Goal: Obtain resource: Download file/media

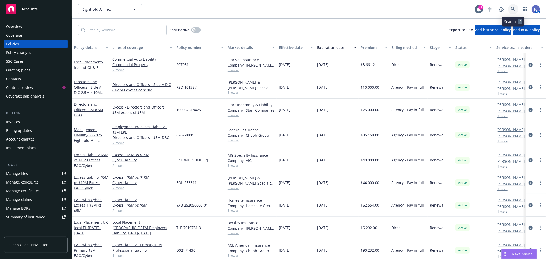
click at [513, 9] on icon at bounding box center [513, 9] width 5 height 5
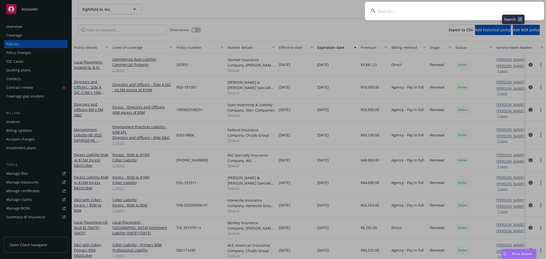
click at [495, 9] on input at bounding box center [454, 11] width 179 height 18
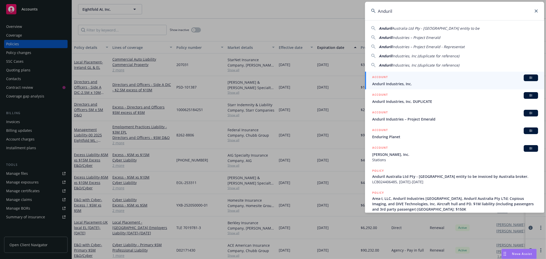
type input "Anduril"
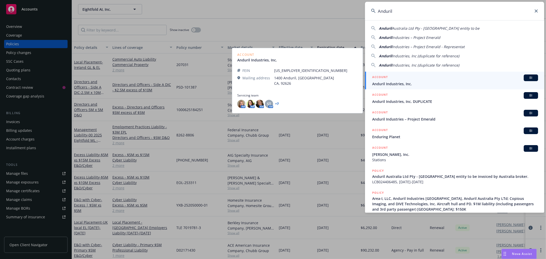
click at [385, 83] on span "Anduril Industries, Inc." at bounding box center [455, 83] width 166 height 5
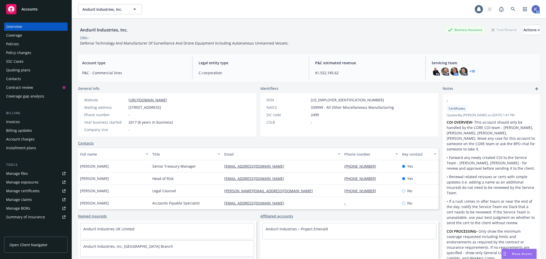
click at [15, 40] on div "Policies" at bounding box center [12, 44] width 13 height 8
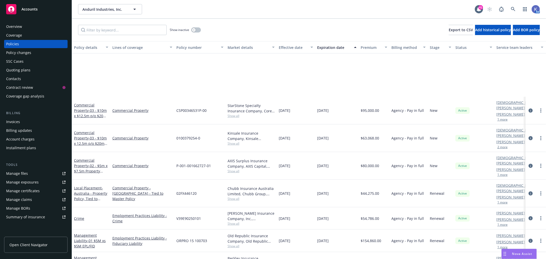
scroll to position [370, 0]
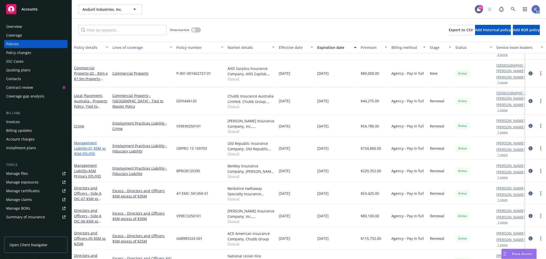
click at [85, 141] on link "Management Liability - 01 $5M xs $5M EPL/FID" at bounding box center [90, 149] width 32 height 16
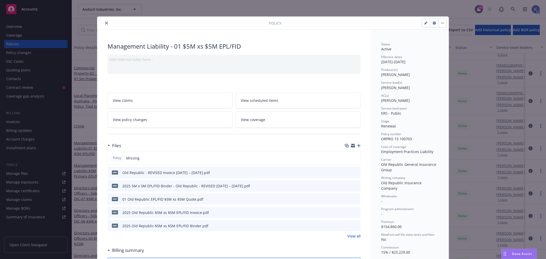
click at [105, 23] on icon "close" at bounding box center [106, 23] width 3 height 3
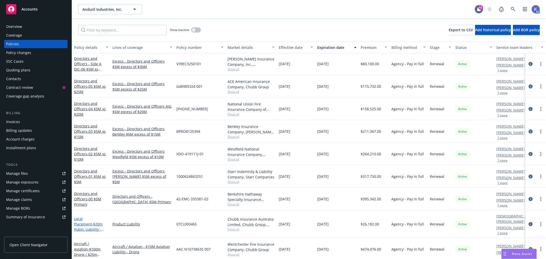
scroll to position [512, 0]
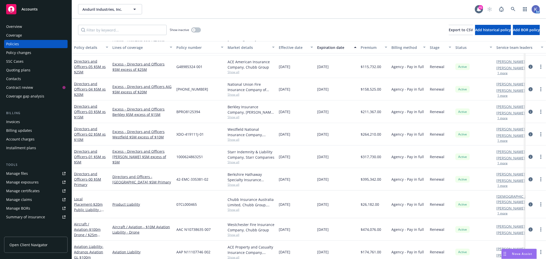
click at [94, 154] on div "Directors and Officers - 01 $5M xs $5M" at bounding box center [91, 157] width 34 height 16
click at [93, 155] on span "- 01 $5M xs $5M" at bounding box center [90, 159] width 32 height 10
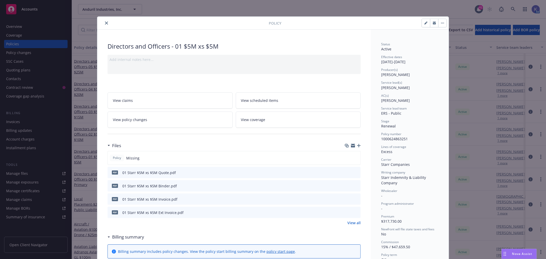
click at [358, 146] on icon "button" at bounding box center [359, 146] width 4 height 4
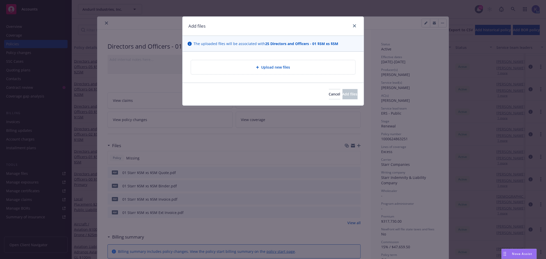
type textarea "x"
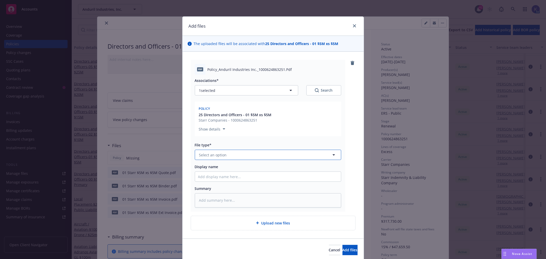
click at [200, 155] on span "Select an option" at bounding box center [213, 154] width 28 height 5
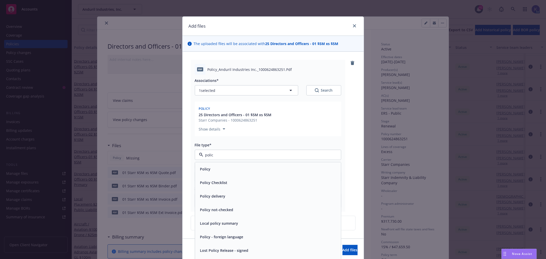
type input "policy"
click at [208, 170] on div "Policy" at bounding box center [205, 168] width 14 height 7
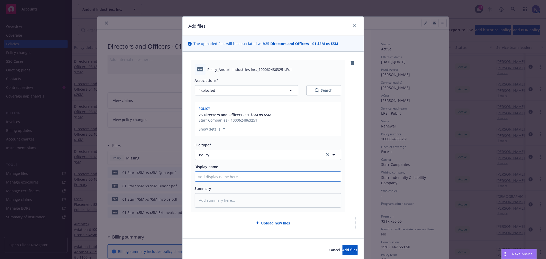
click at [209, 179] on input "Display name" at bounding box center [268, 177] width 146 height 10
type textarea "x"
type input "0"
type textarea "x"
type input "01"
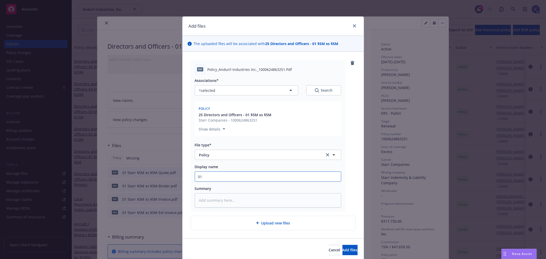
type textarea "x"
type input "01"
type textarea "x"
type input "01 A"
type textarea "x"
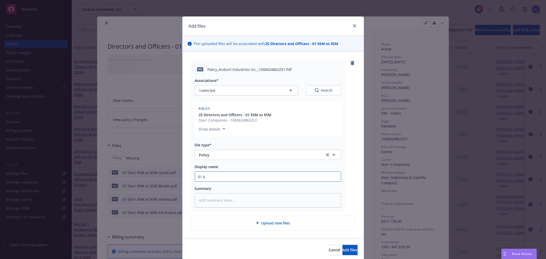
type input "01 An"
type textarea "x"
type input "01 And"
type textarea "x"
type input "01 Andu"
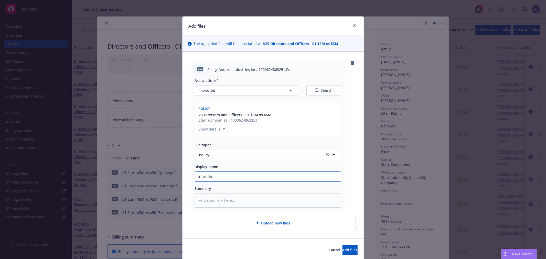
type textarea "x"
type input "01 Andur"
type textarea "x"
type input "01 Anduri"
type textarea "x"
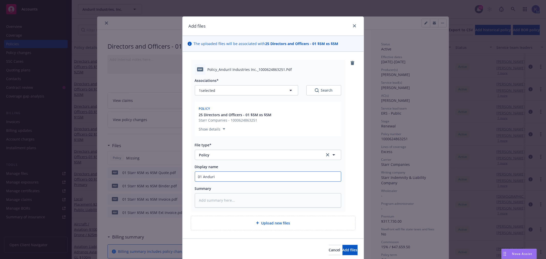
type input "01 Anduril"
type textarea "x"
type input "01 Anduril"
click at [201, 176] on input "01 Anduril" at bounding box center [268, 177] width 146 height 10
type textarea "x"
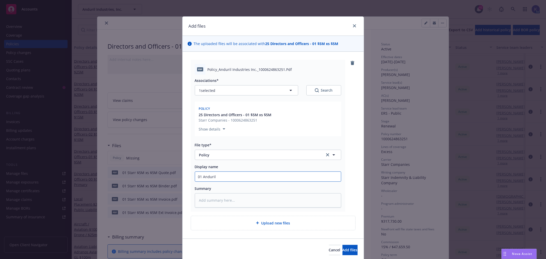
type input "01 2Anduril"
type textarea "x"
type input "01 20Anduril"
type textarea "x"
type input "01 202Anduril"
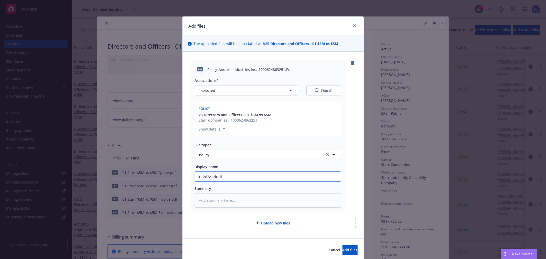
type textarea "x"
type input "01 2025Anduril"
type textarea "x"
type input "01 2025 Anduril"
click at [234, 176] on input "01 2025 Anduril" at bounding box center [268, 177] width 146 height 10
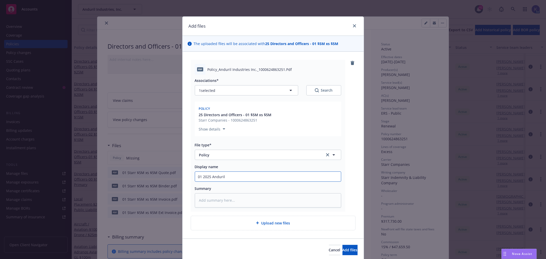
type textarea "x"
type input "01 2025 [GEOGRAPHIC_DATA] -"
type textarea "x"
type input "01 2025 [GEOGRAPHIC_DATA] -"
type textarea "x"
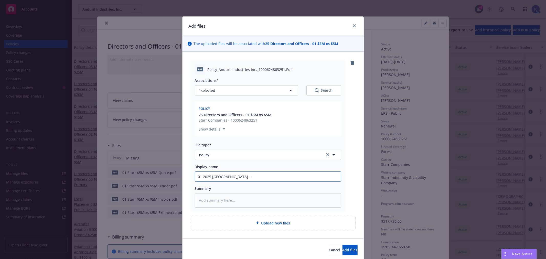
type input "01 2025 Anduril - 5"
type textarea "x"
type input "01 2025 Anduril - 5x"
type textarea "x"
type input "01 2025 Anduril - 5x5"
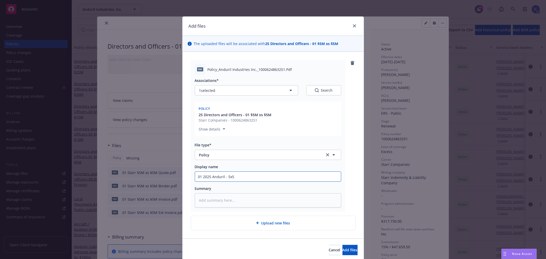
type textarea "x"
type input "01 2025 Anduril - 5x5"
type textarea "x"
type input "01 2025 Anduril - 5x5 P"
type textarea "x"
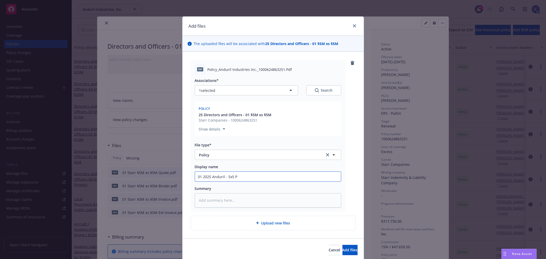
type input "01 2025 Anduril - 5x5 Po"
type textarea "x"
type input "01 2025 Anduril - 5x5 Pol"
type textarea "x"
type input "01 2025 Anduril - 5x5 Poli"
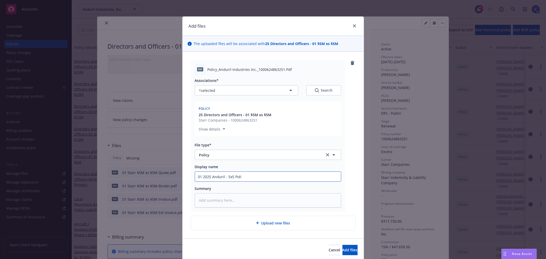
type textarea "x"
type input "01 2025 Anduril - 5x5 Polic"
type textarea "x"
type input "01 2025 Anduril - 5x5 Policy"
type textarea "x"
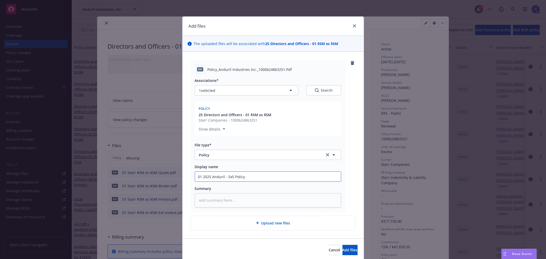
type input "01 2025 Anduril - 5x5 Policy"
type textarea "x"
type input "01 2025 Anduril - 5x5 Policy -"
type textarea "x"
type input "01 2025 Anduril - 5x5 Policy -"
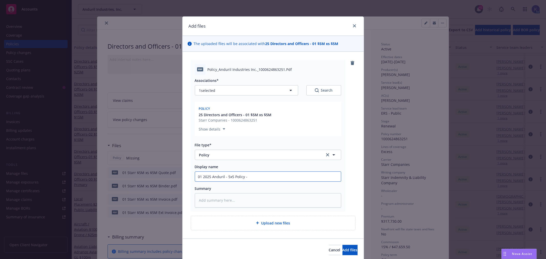
type textarea "x"
type input "01 2025 Anduril - 5x5 Policy - S"
type textarea "x"
type input "01 2025 Anduril - 5x5 Policy - St"
type textarea "x"
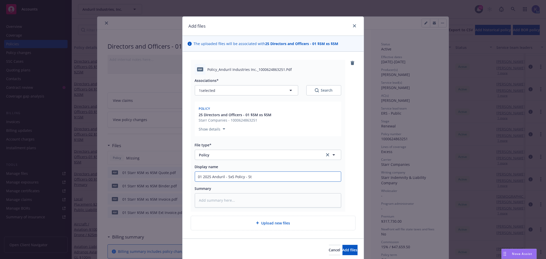
type input "01 2025 Anduril - 5x5 Policy - Sta"
type textarea "x"
type input "01 2025 Anduril - 5x5 Policy - Star"
type textarea "x"
type input "01 2025 Anduril - 5x5 Policy - [PERSON_NAME]"
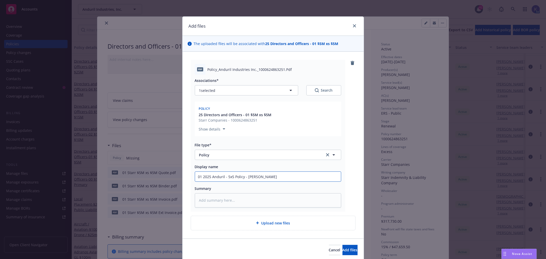
type textarea "x"
type input "01 2025 Anduril - 5x5 Policy - [PERSON_NAME]"
click at [343, 250] on span "Add files" at bounding box center [350, 250] width 15 height 5
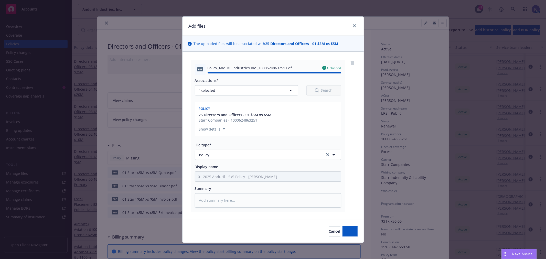
type textarea "x"
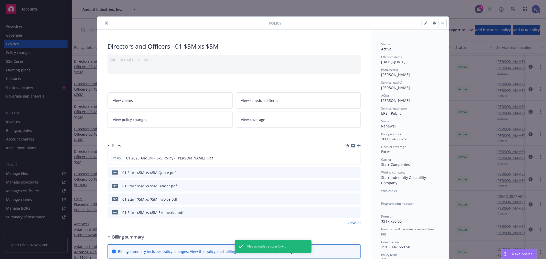
click at [103, 24] on button "close" at bounding box center [106, 23] width 6 height 6
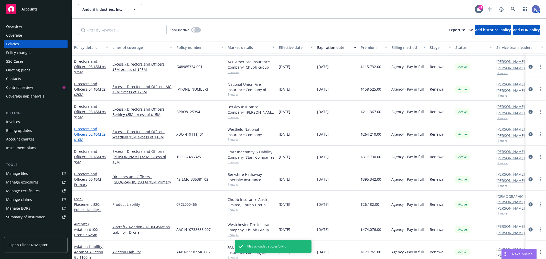
click at [91, 134] on span "- 02 $5M xs $10M" at bounding box center [90, 137] width 32 height 10
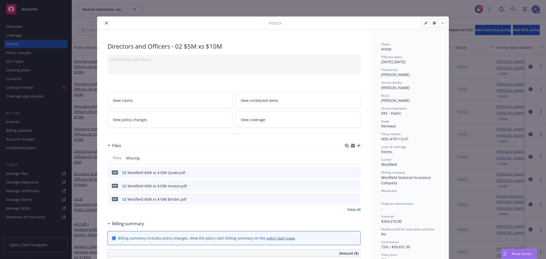
click at [105, 24] on icon "close" at bounding box center [106, 23] width 3 height 3
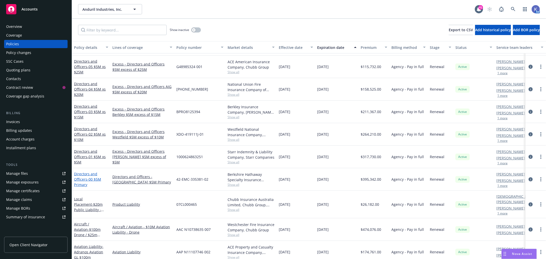
click at [80, 174] on link "Directors and Officers - 00 $5M Primary" at bounding box center [87, 180] width 27 height 16
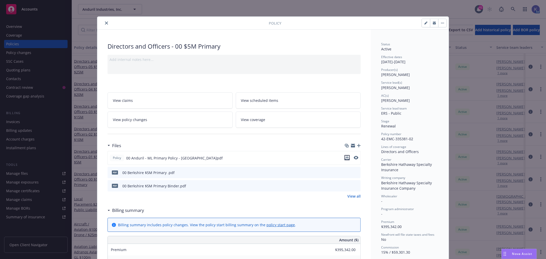
click at [345, 157] on icon "download file" at bounding box center [347, 158] width 4 height 4
click at [103, 21] on button "close" at bounding box center [106, 23] width 6 height 6
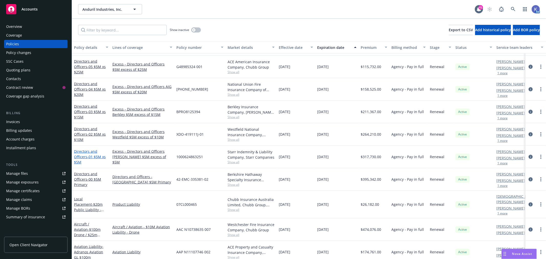
click at [83, 157] on link "Directors and Officers - 01 $5M xs $5M" at bounding box center [90, 157] width 32 height 16
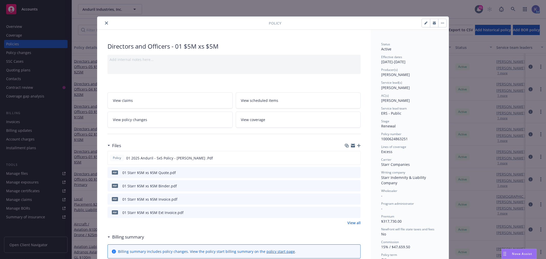
scroll to position [15, 0]
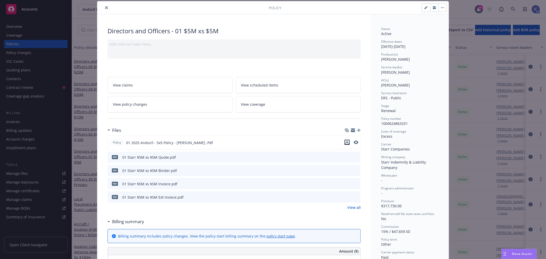
click at [345, 141] on icon "download file" at bounding box center [347, 142] width 4 height 4
click at [103, 6] on button "close" at bounding box center [106, 8] width 6 height 6
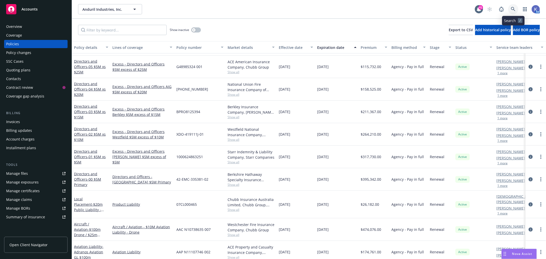
click at [515, 9] on icon at bounding box center [513, 9] width 5 height 5
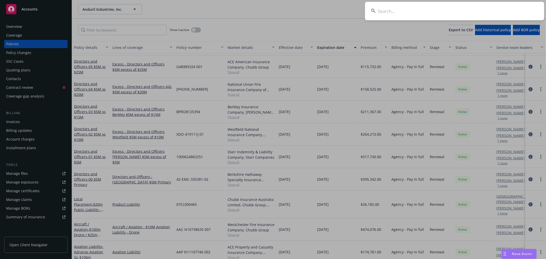
click at [495, 8] on input at bounding box center [454, 11] width 179 height 18
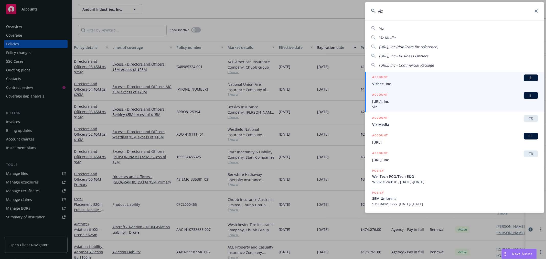
type input "viz"
click at [391, 101] on span "[URL], Inc" at bounding box center [455, 101] width 166 height 5
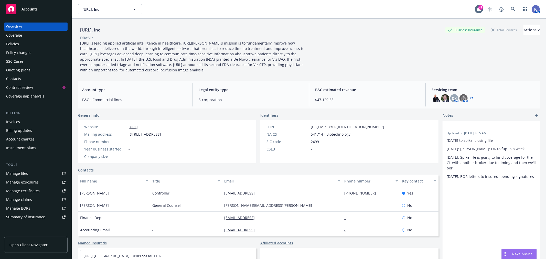
click at [21, 42] on div "Policies" at bounding box center [35, 44] width 59 height 8
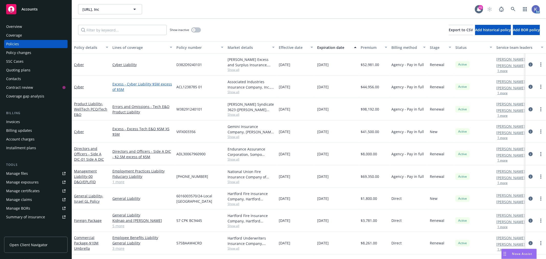
scroll to position [68, 0]
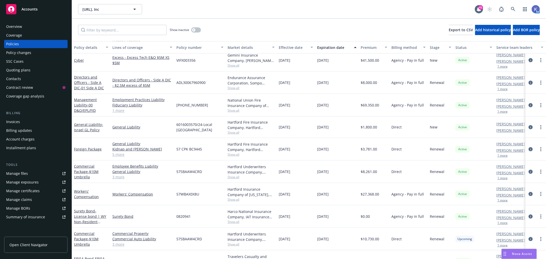
click at [239, 88] on span "Show all" at bounding box center [251, 88] width 47 height 4
click at [512, 8] on icon at bounding box center [513, 9] width 4 height 4
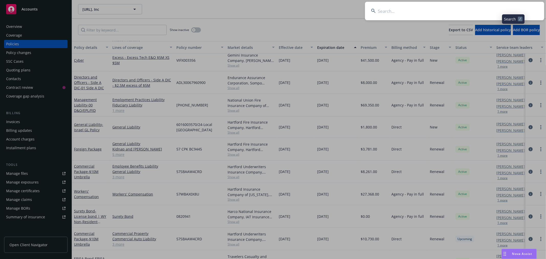
click at [460, 14] on input at bounding box center [454, 11] width 179 height 18
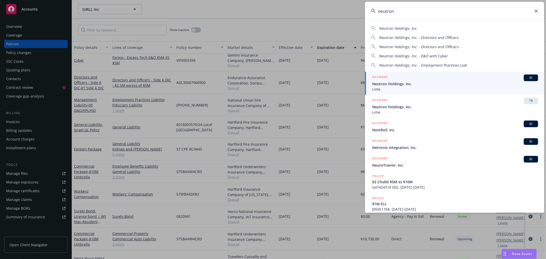
type input "neutron"
click at [383, 83] on span "Neutron Holdings, Inc." at bounding box center [455, 83] width 166 height 5
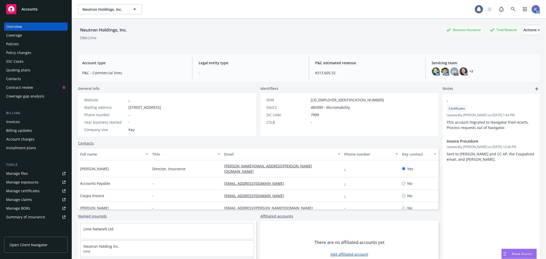
click at [32, 43] on div "Policies" at bounding box center [35, 44] width 59 height 8
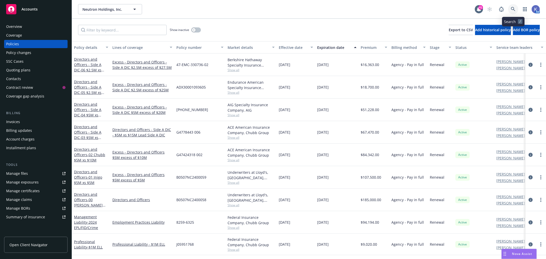
click at [511, 8] on icon at bounding box center [513, 9] width 5 height 5
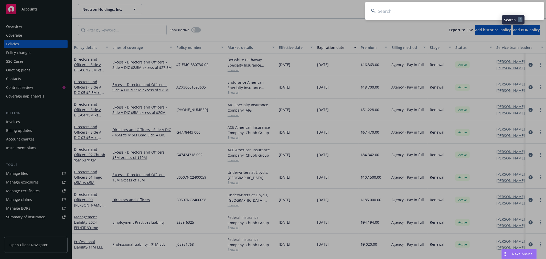
click at [499, 9] on input at bounding box center [454, 11] width 179 height 18
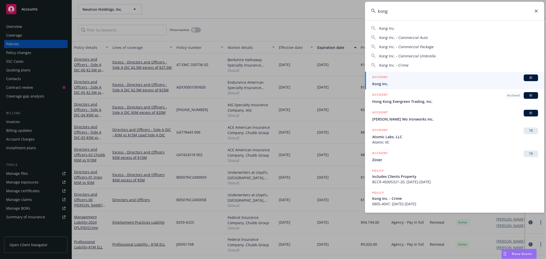
type input "kong"
click at [393, 82] on span "Kong Inc." at bounding box center [455, 83] width 166 height 5
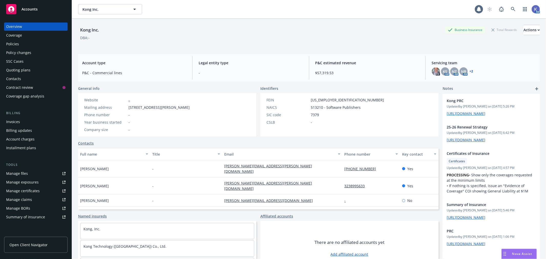
click at [22, 121] on div "Invoices" at bounding box center [35, 122] width 59 height 8
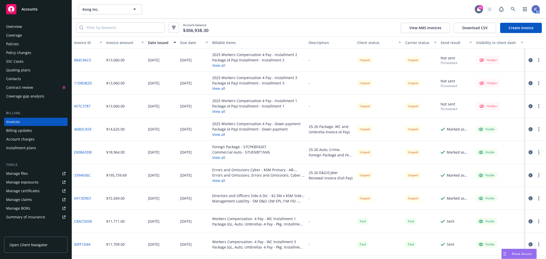
click at [23, 43] on div "Policies" at bounding box center [35, 44] width 59 height 8
